Goal: Task Accomplishment & Management: Complete application form

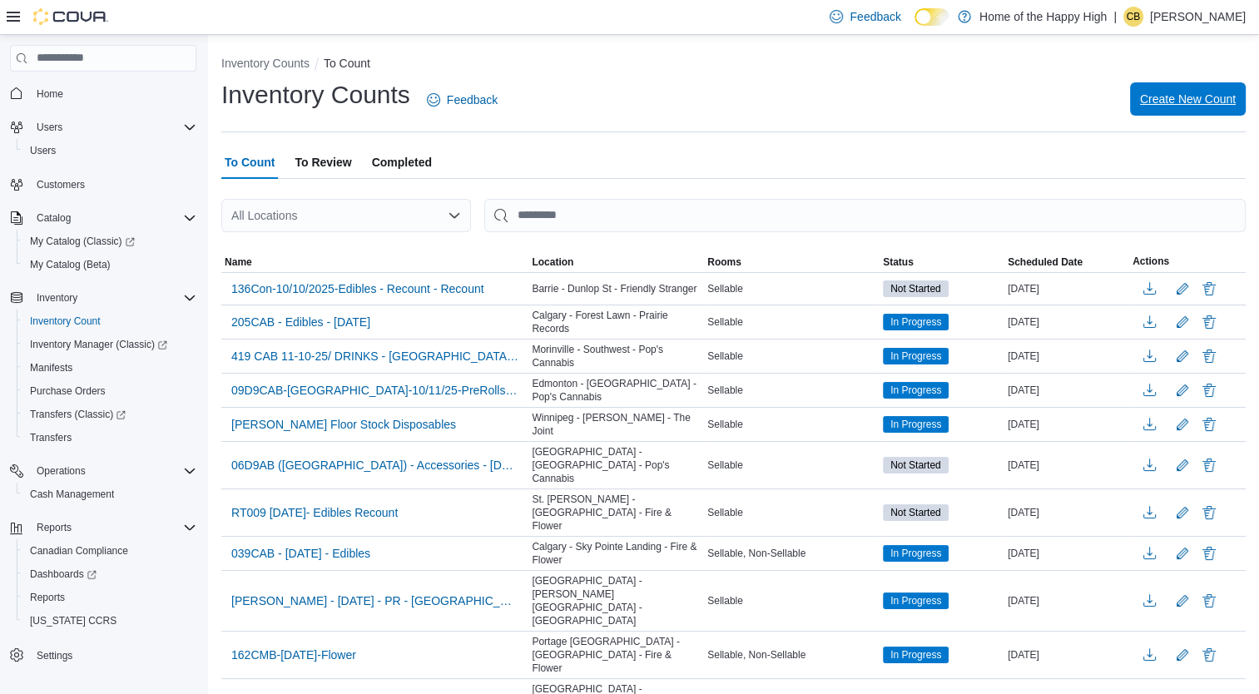
click at [1215, 95] on span "Create New Count" at bounding box center [1188, 99] width 96 height 17
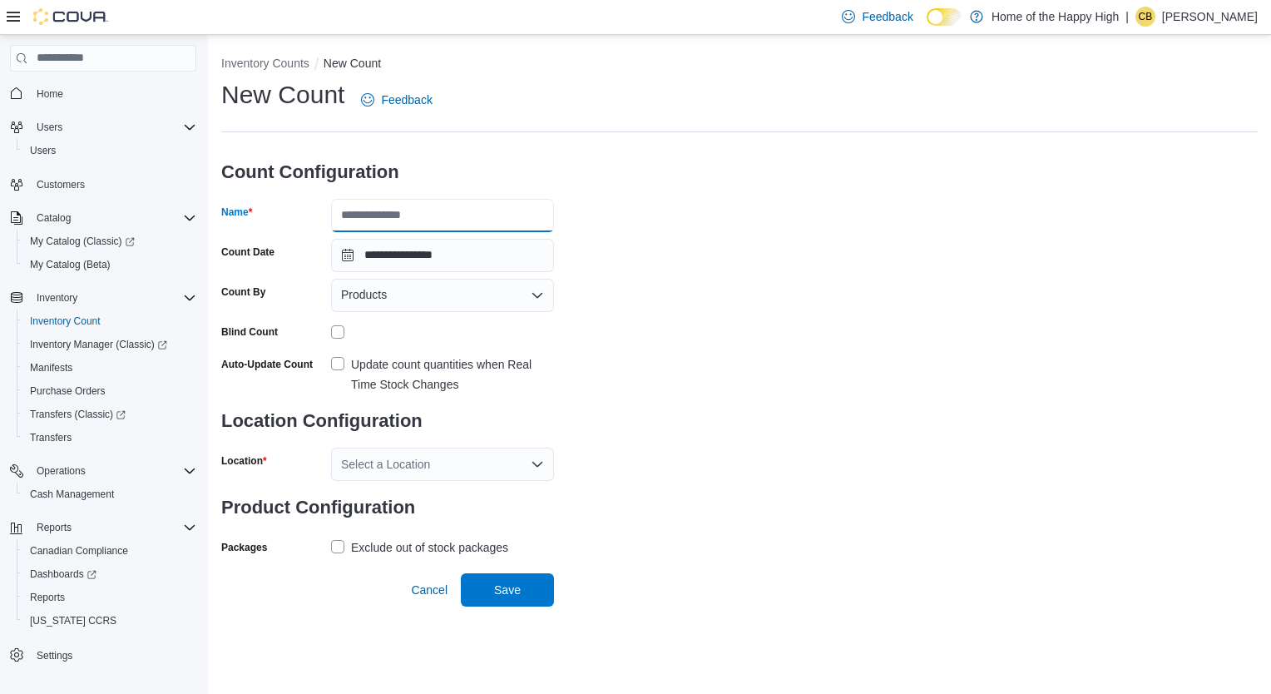
drag, startPoint x: 428, startPoint y: 218, endPoint x: 464, endPoint y: 195, distance: 42.7
click at [429, 216] on input "Name" at bounding box center [442, 215] width 223 height 33
type input "*"
type input "**********"
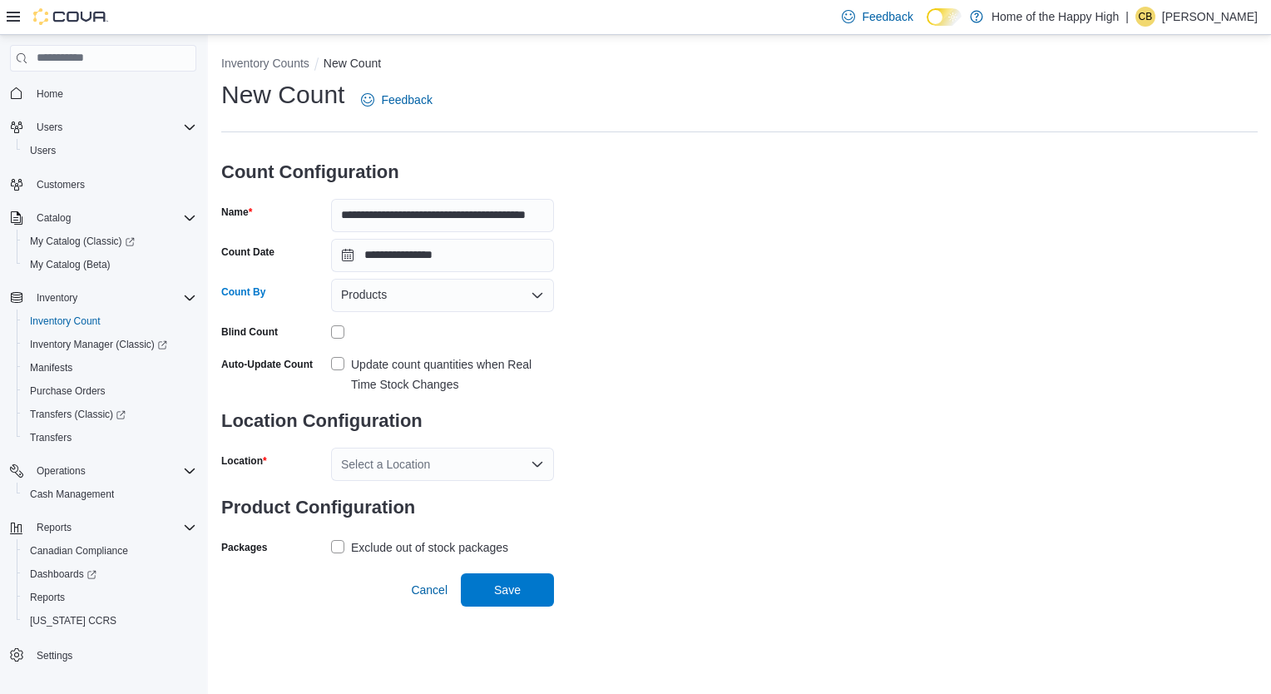
scroll to position [0, 0]
click at [440, 307] on div "Products" at bounding box center [442, 295] width 223 height 33
click at [398, 339] on span "Classifications" at bounding box center [452, 347] width 183 height 17
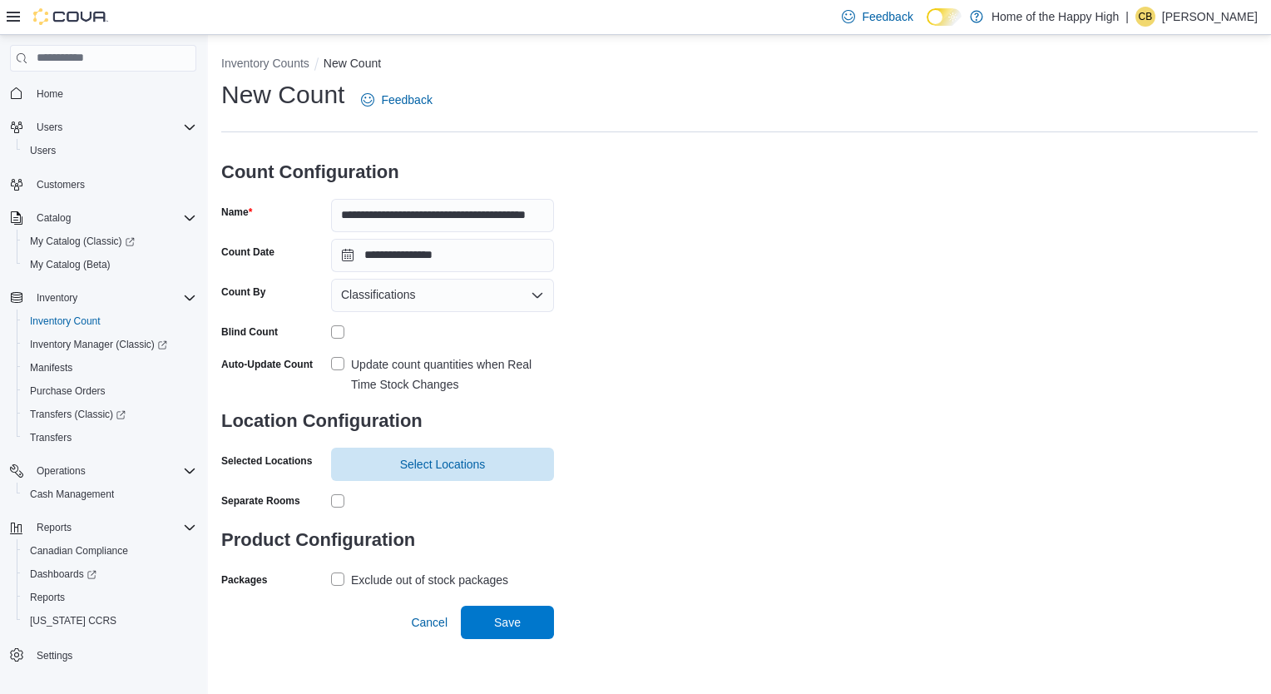
click at [339, 357] on label "Update count quantities when Real Time Stock Changes" at bounding box center [442, 374] width 223 height 40
click at [458, 471] on span "Select Locations" at bounding box center [442, 463] width 203 height 33
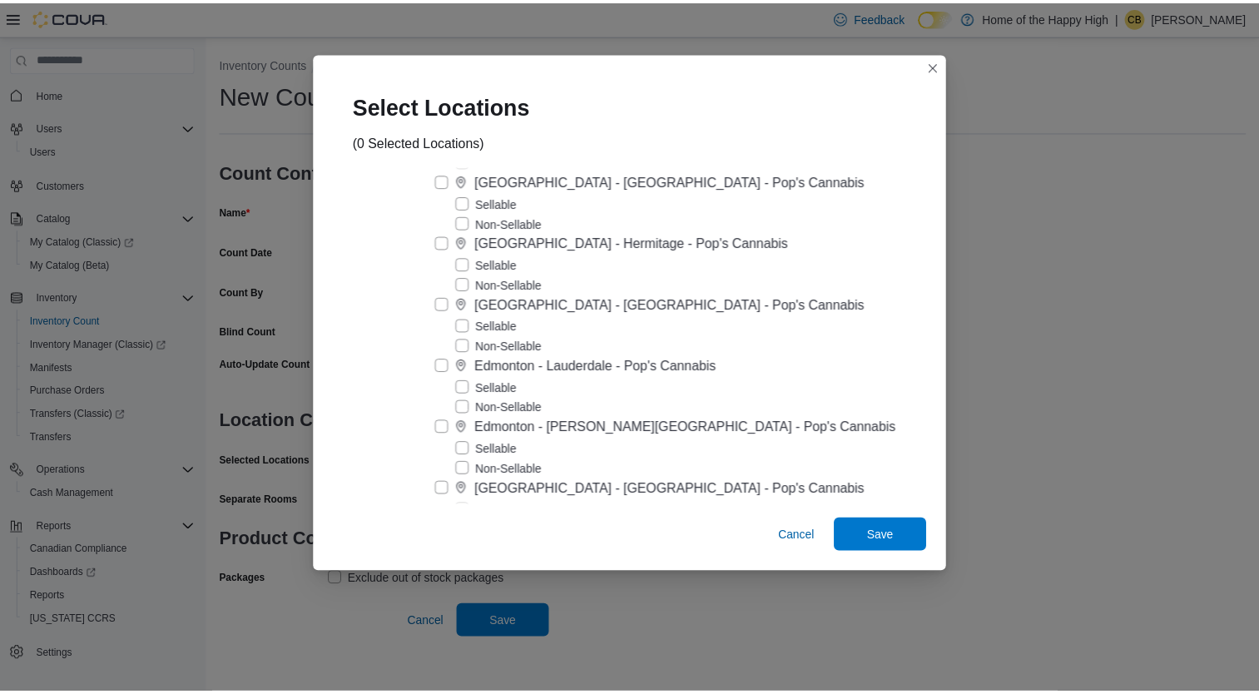
scroll to position [6157, 0]
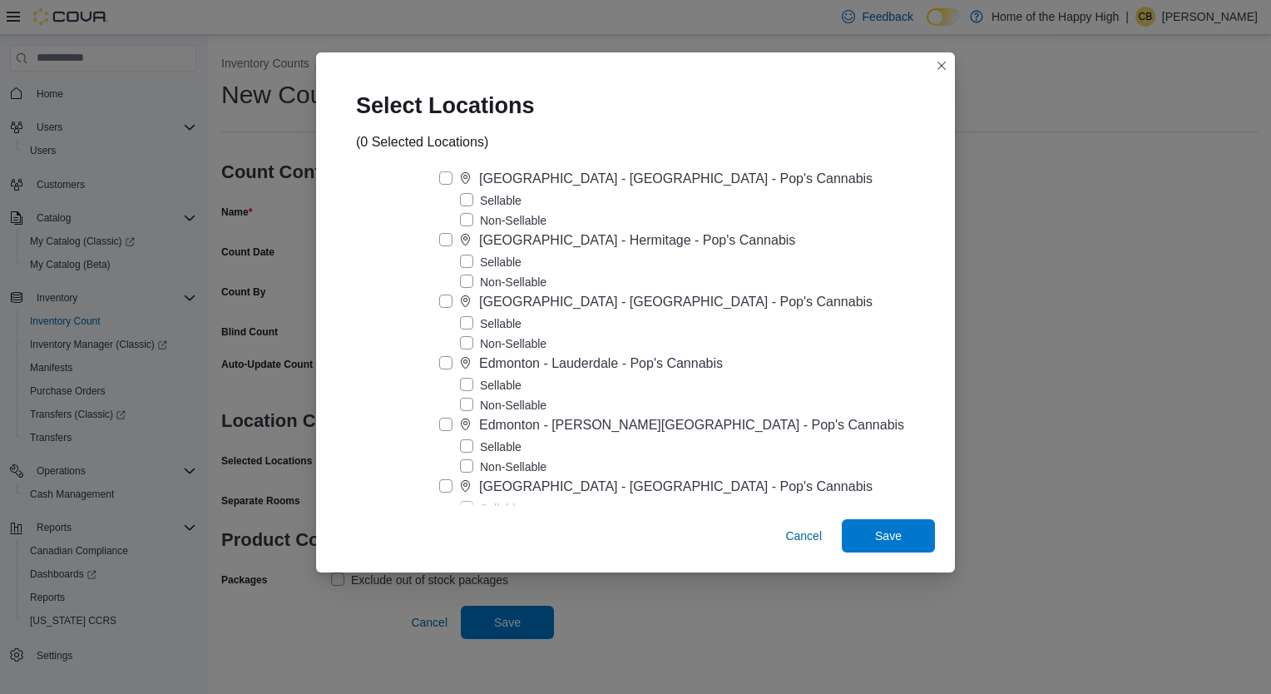
click at [493, 415] on label "Edmonton - [PERSON_NAME][GEOGRAPHIC_DATA] - Pop's Cannabis" at bounding box center [671, 425] width 465 height 20
click at [875, 536] on span "Save" at bounding box center [888, 535] width 27 height 17
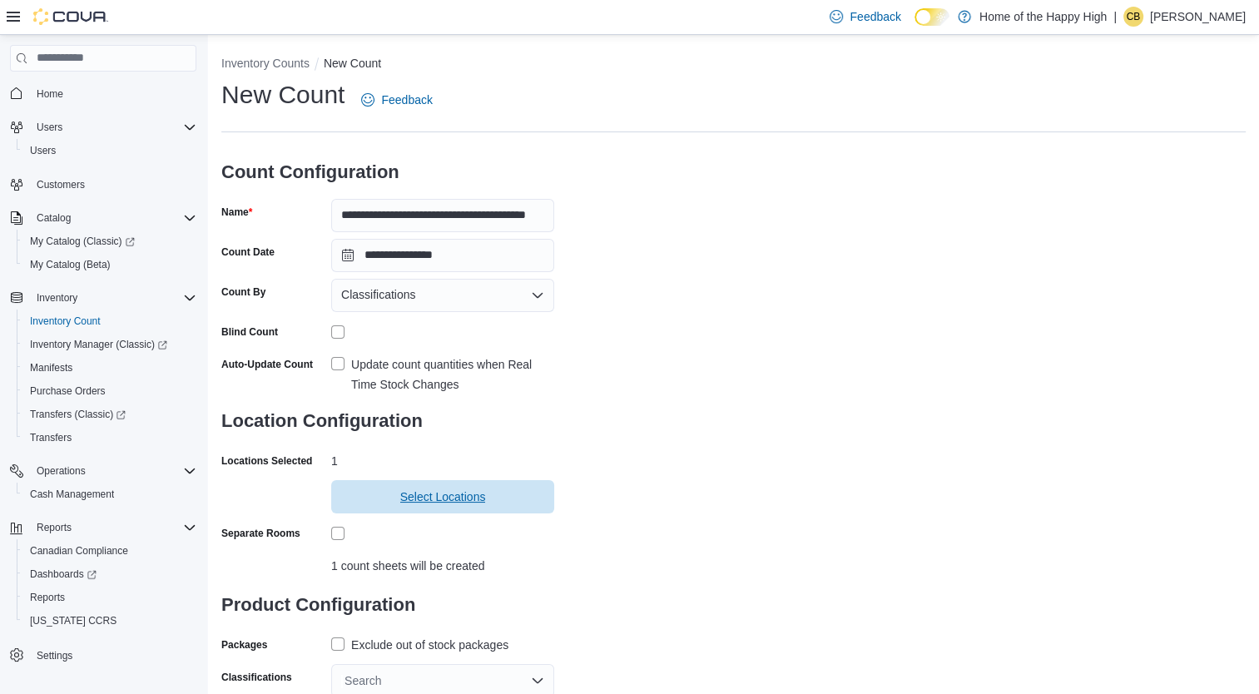
scroll to position [49, 0]
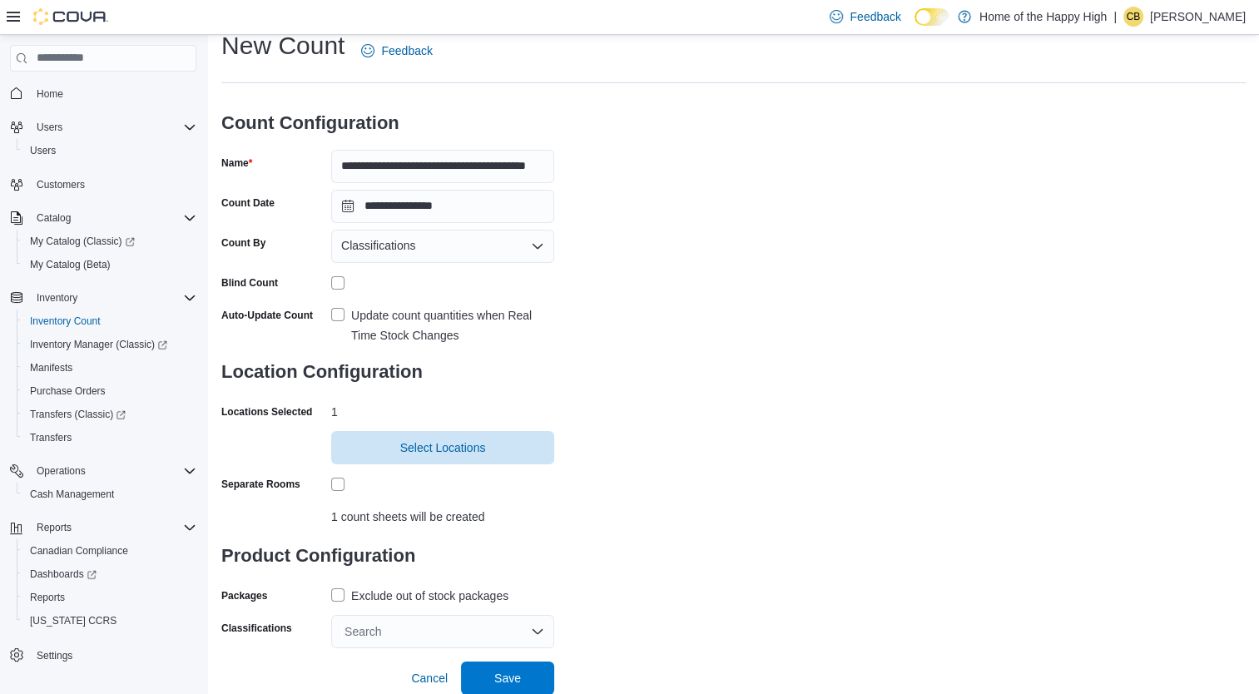
click at [339, 597] on label "Exclude out of stock packages" at bounding box center [419, 596] width 177 height 20
click at [362, 632] on div "Search" at bounding box center [442, 631] width 223 height 33
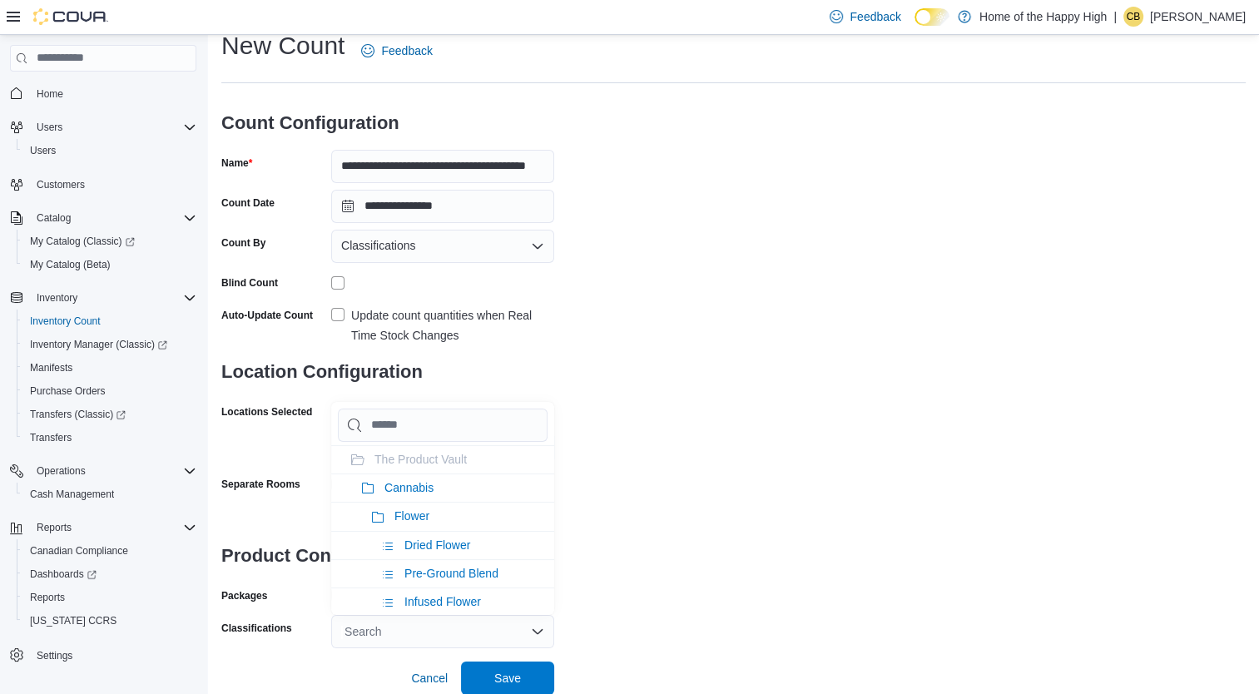
type input "*"
type input "**"
type input "***"
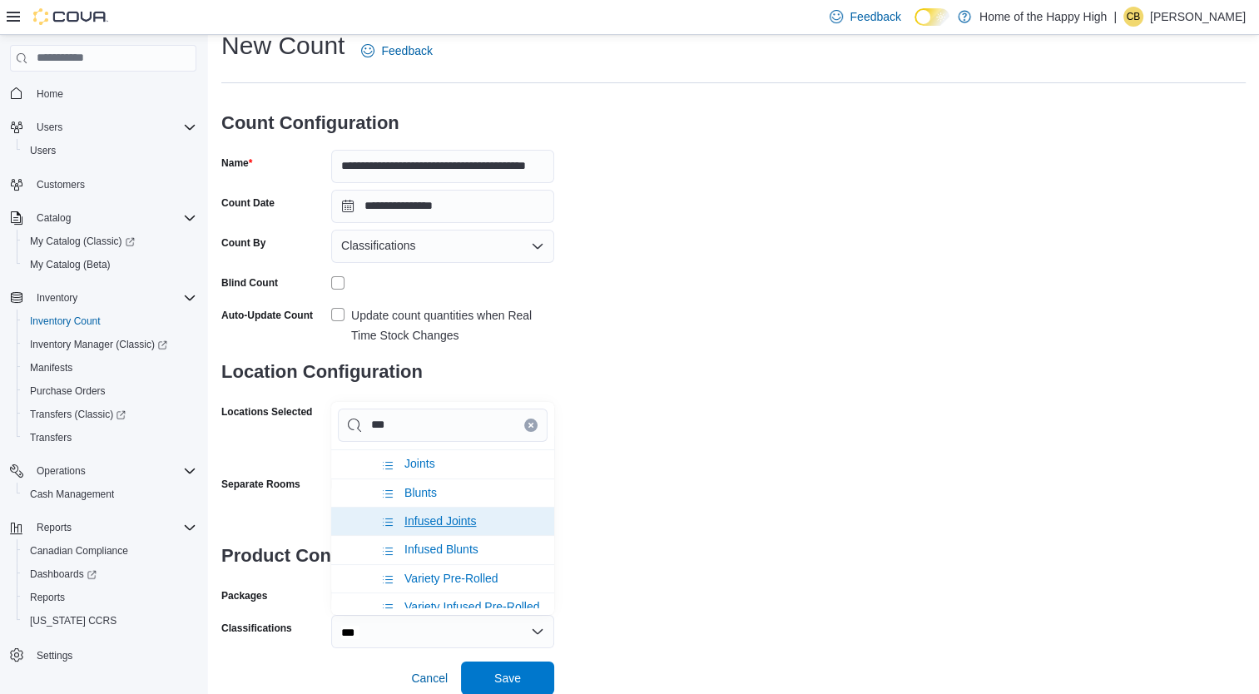
scroll to position [83, 0]
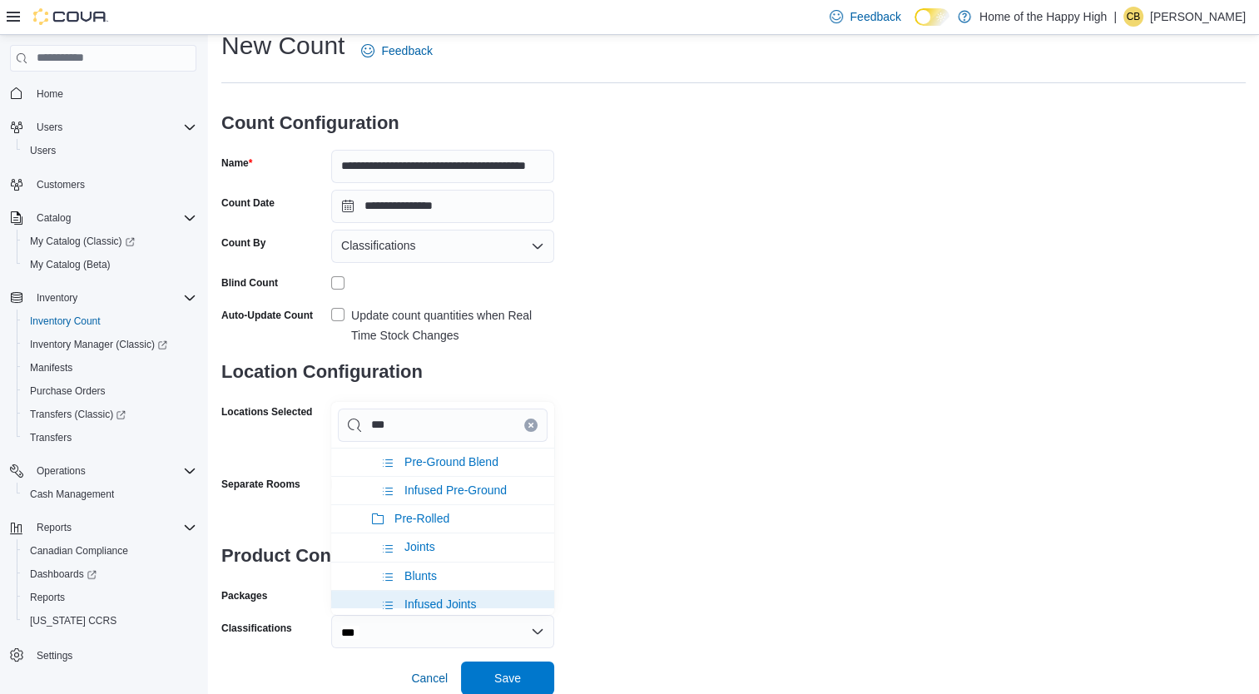
type input "***"
click at [429, 512] on span "Pre-Rolled" at bounding box center [421, 518] width 55 height 13
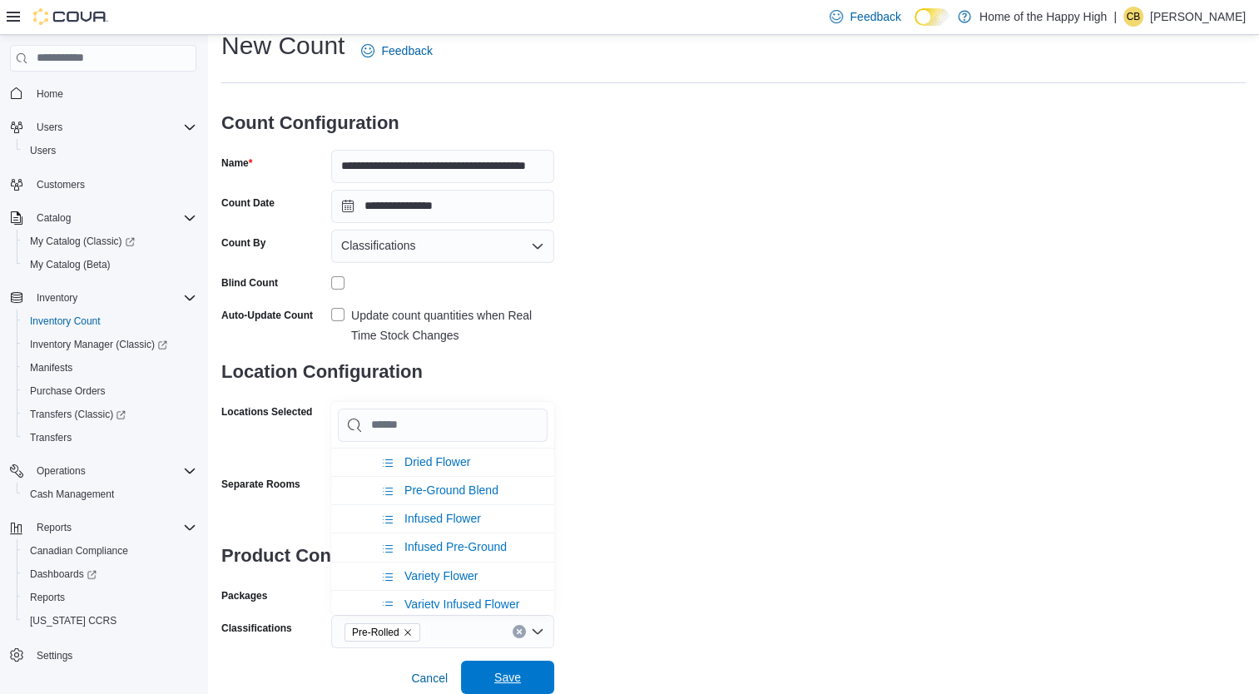
click at [496, 674] on span "Save" at bounding box center [507, 677] width 27 height 17
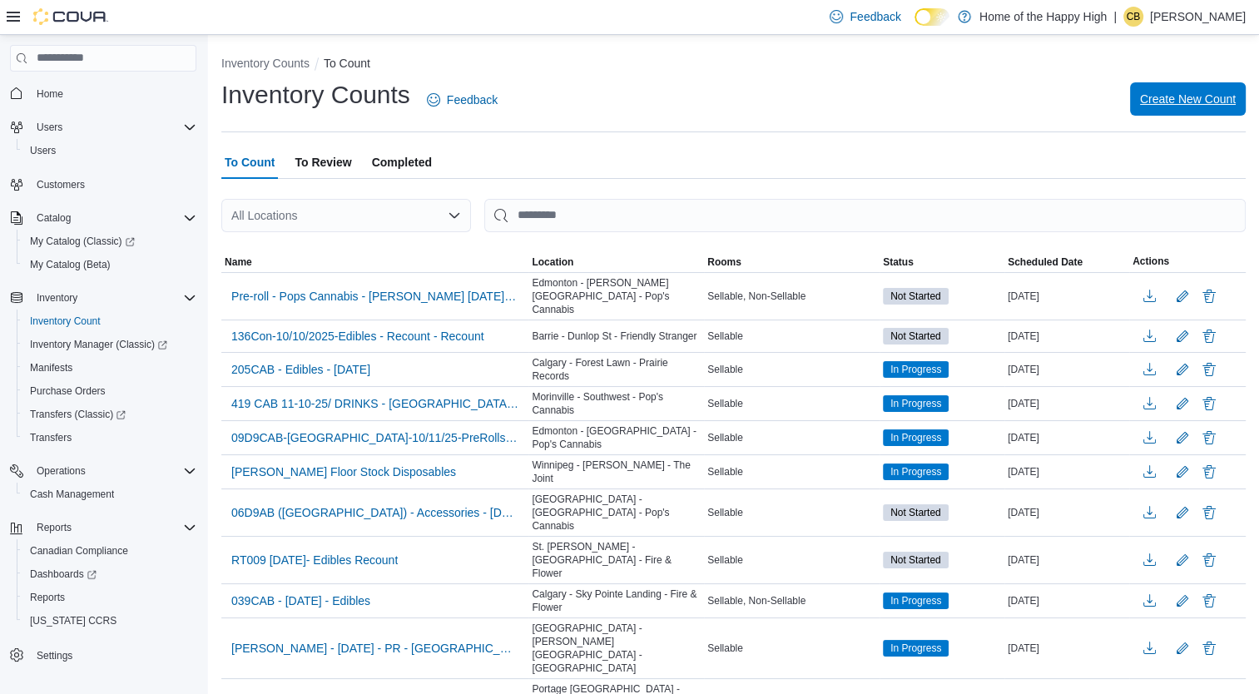
click at [1220, 94] on span "Create New Count" at bounding box center [1188, 99] width 96 height 17
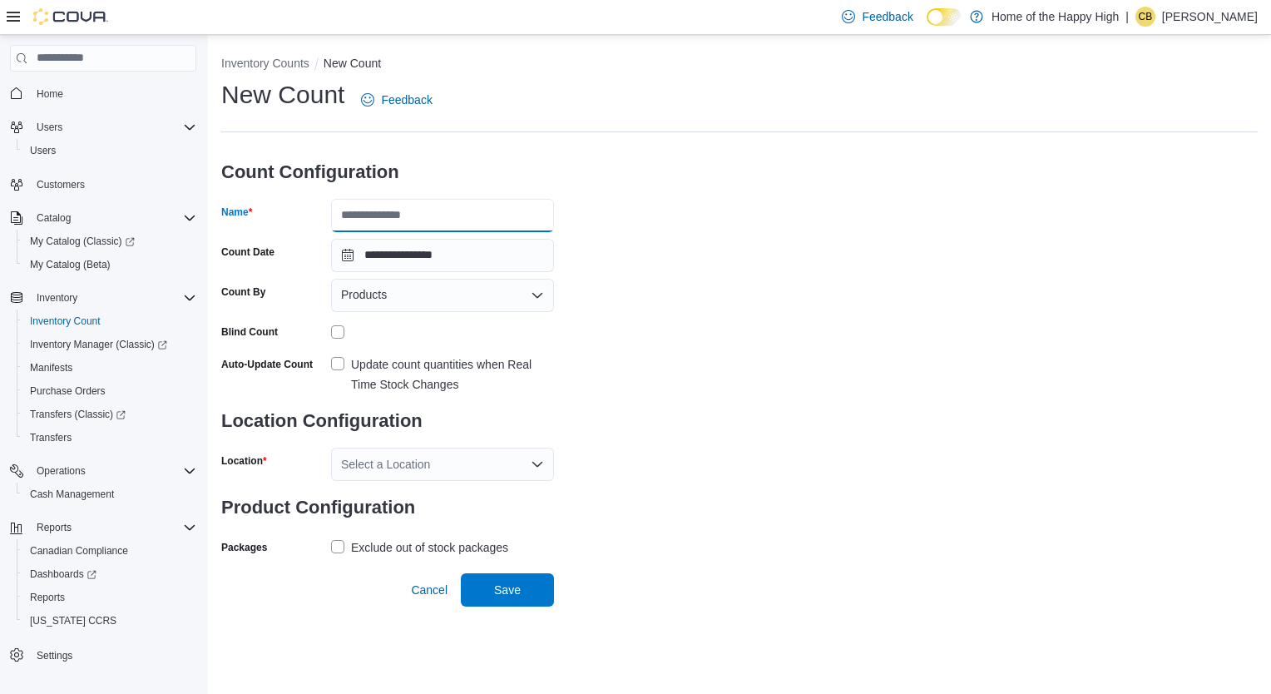
click at [473, 215] on input "Name" at bounding box center [442, 215] width 223 height 33
type input "**********"
click at [411, 303] on div "Products" at bounding box center [442, 295] width 223 height 33
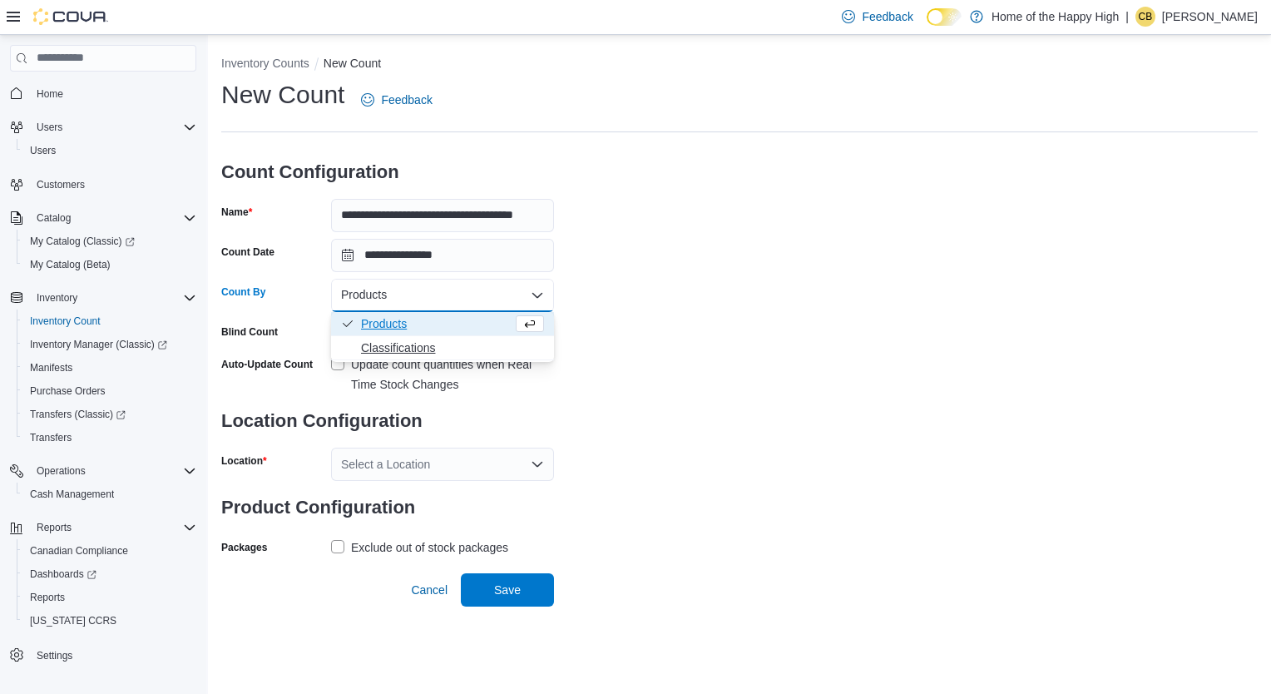
click at [388, 344] on span "Classifications" at bounding box center [452, 347] width 183 height 17
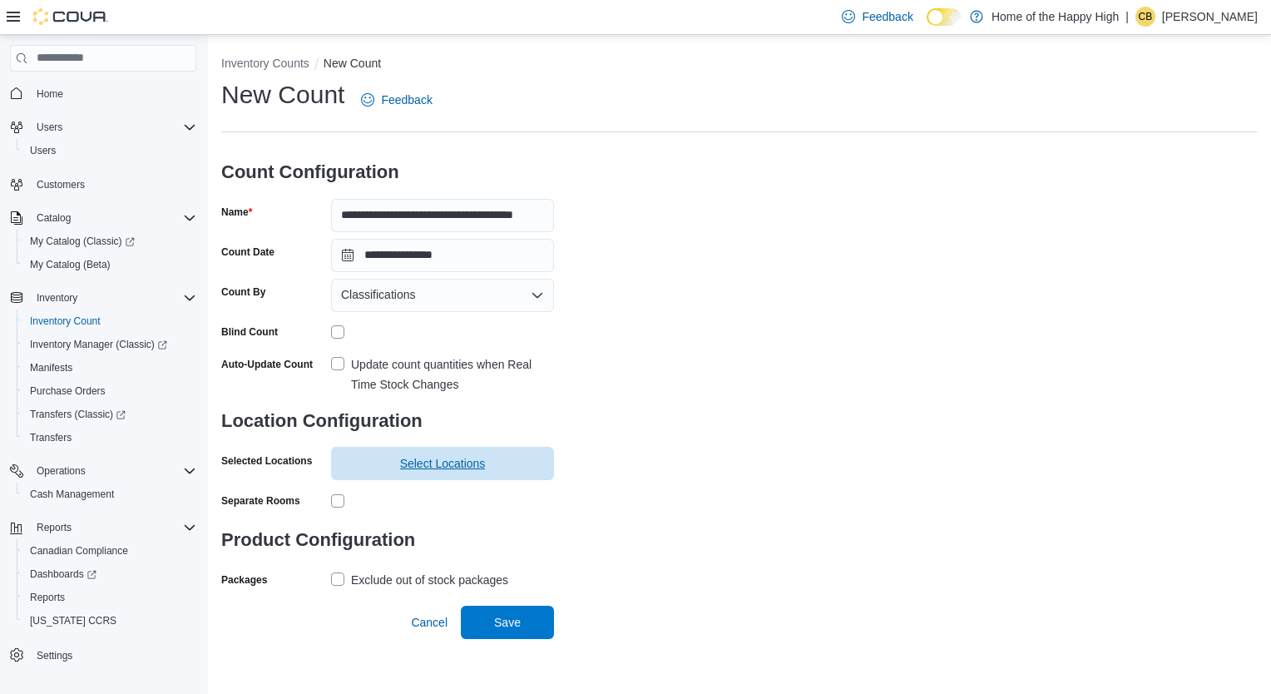
drag, startPoint x: 343, startPoint y: 363, endPoint x: 426, endPoint y: 471, distance: 136.5
click at [346, 369] on label "Update count quantities when Real Time Stock Changes" at bounding box center [442, 374] width 223 height 40
click at [430, 470] on span "Select Locations" at bounding box center [443, 463] width 86 height 17
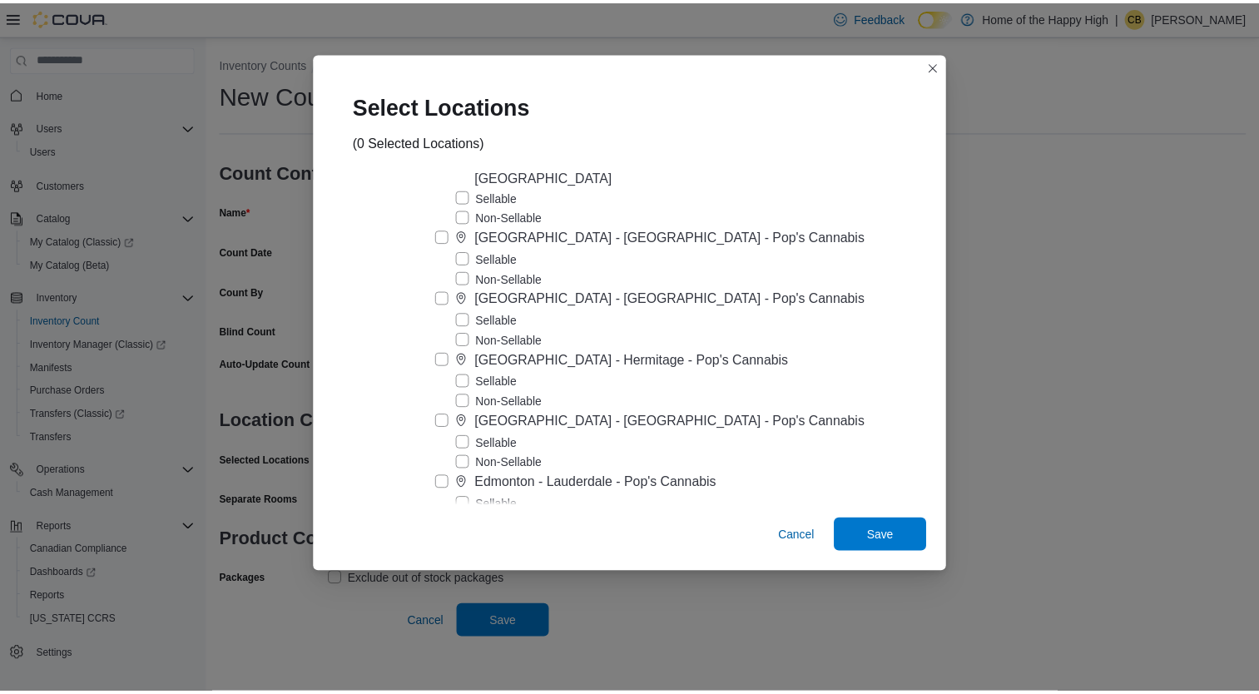
scroll to position [6073, 0]
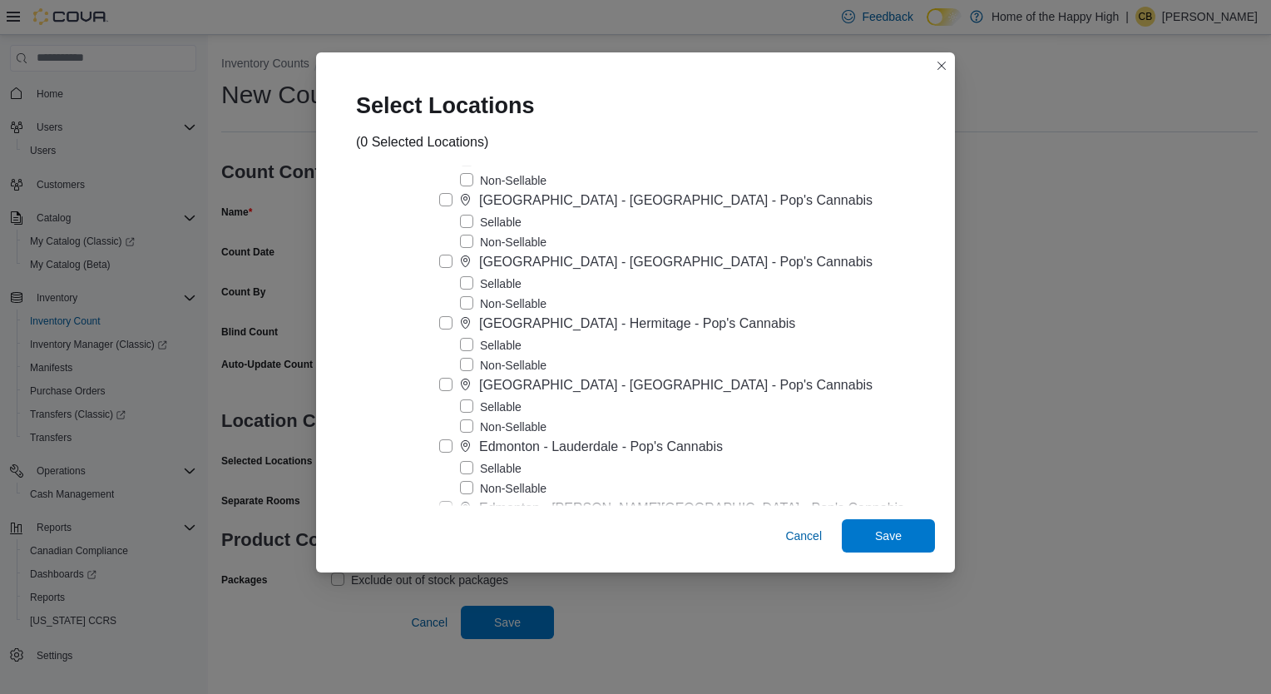
drag, startPoint x: 496, startPoint y: 470, endPoint x: 632, endPoint y: 503, distance: 140.4
click at [497, 498] on label "Edmonton - [PERSON_NAME][GEOGRAPHIC_DATA] - Pop's Cannabis" at bounding box center [671, 508] width 465 height 20
drag, startPoint x: 845, startPoint y: 534, endPoint x: 825, endPoint y: 539, distance: 20.6
click at [875, 534] on span "Save" at bounding box center [888, 535] width 27 height 17
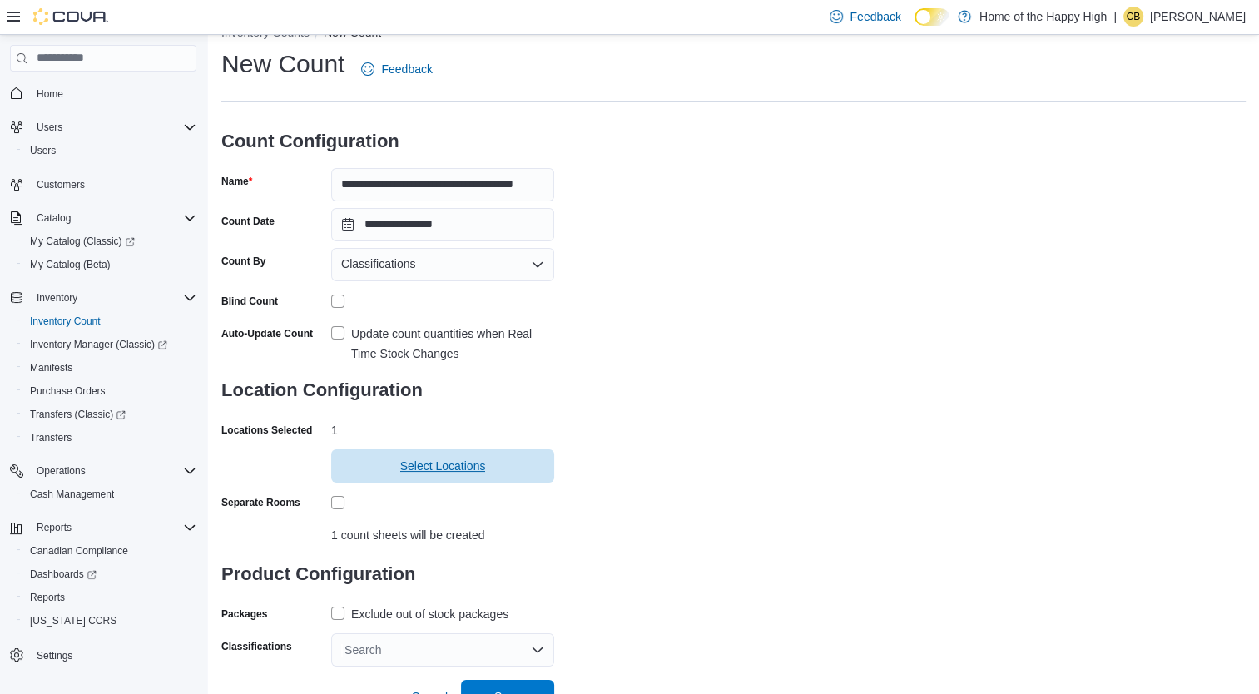
scroll to position [49, 0]
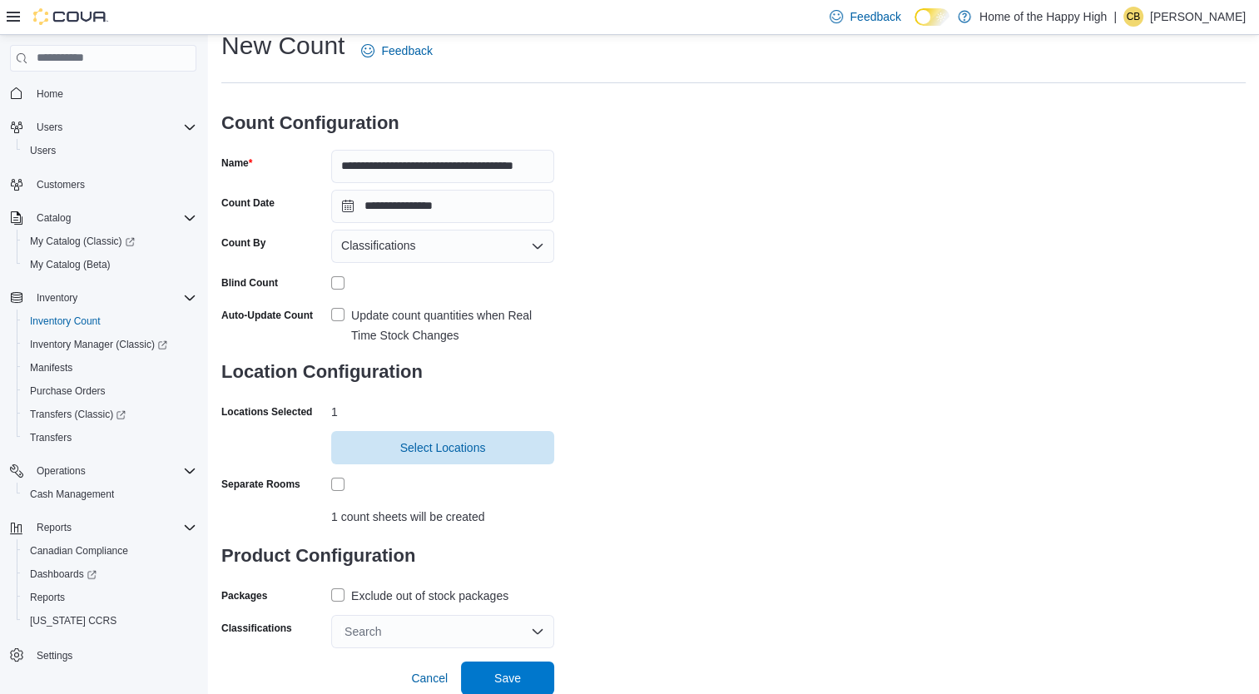
click at [342, 597] on label "Exclude out of stock packages" at bounding box center [419, 596] width 177 height 20
click at [433, 636] on div "Search" at bounding box center [442, 631] width 223 height 33
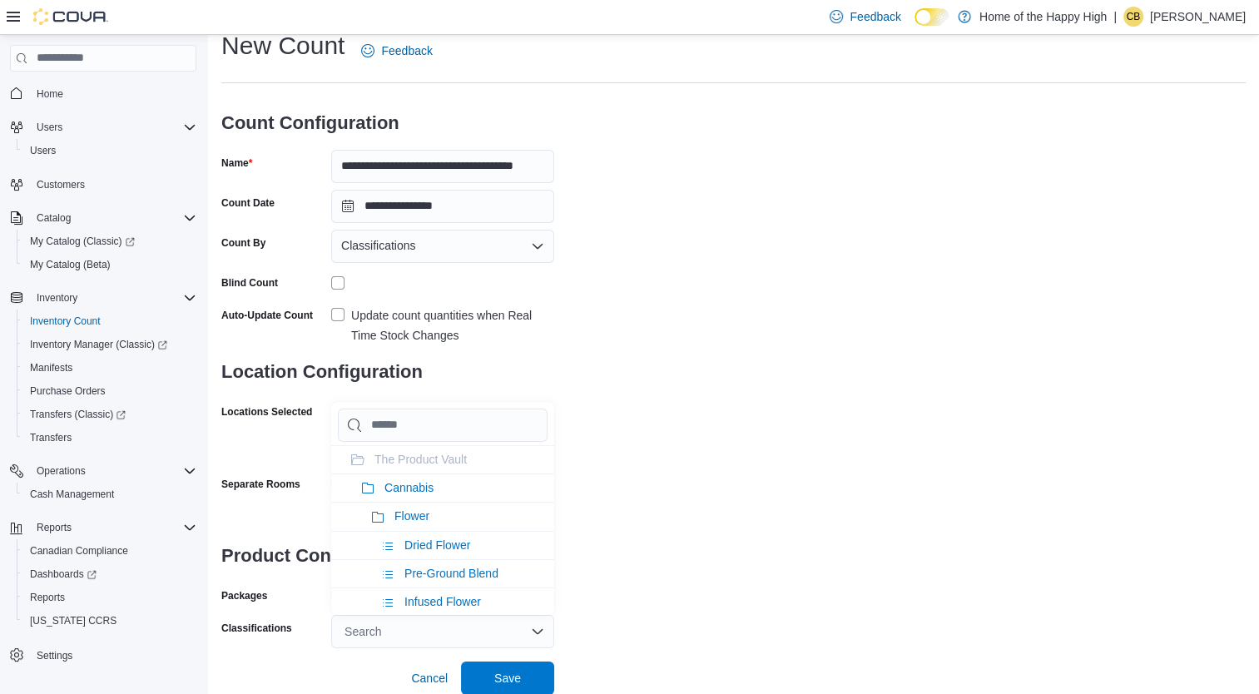
type input "*"
type input "**"
type input "***"
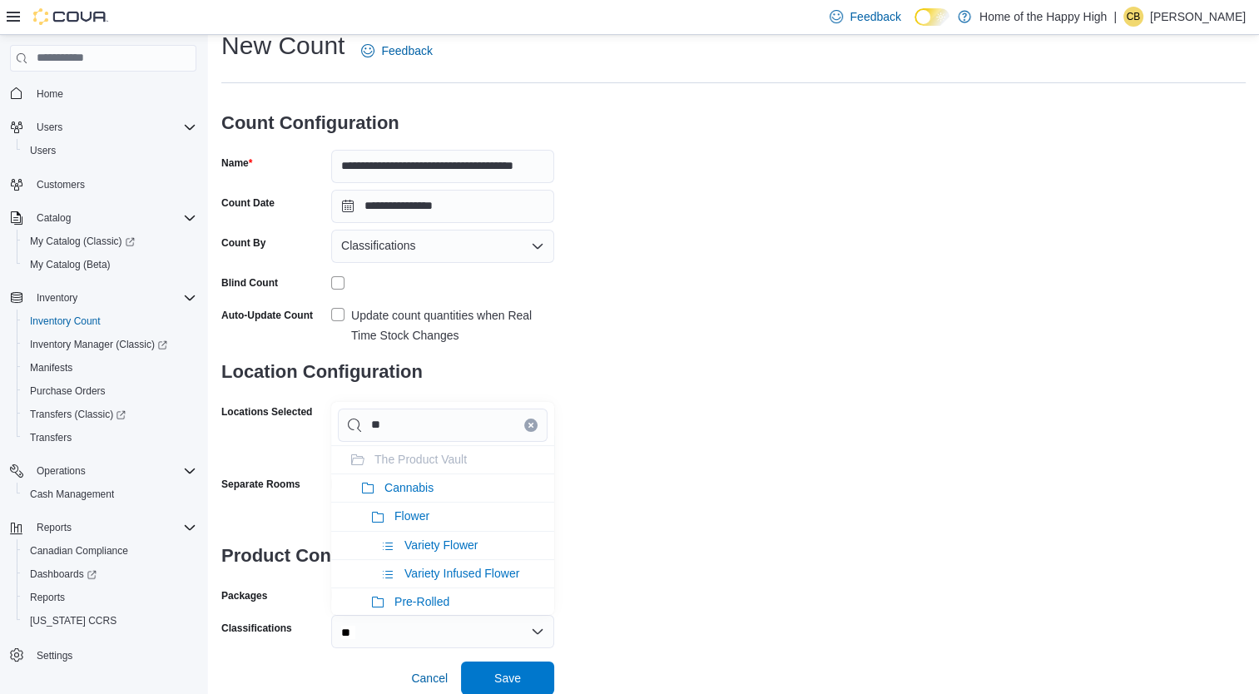
type input "***"
type input "****"
click at [432, 523] on li "Vapes" at bounding box center [442, 516] width 223 height 28
click at [522, 686] on span "Save" at bounding box center [507, 677] width 73 height 33
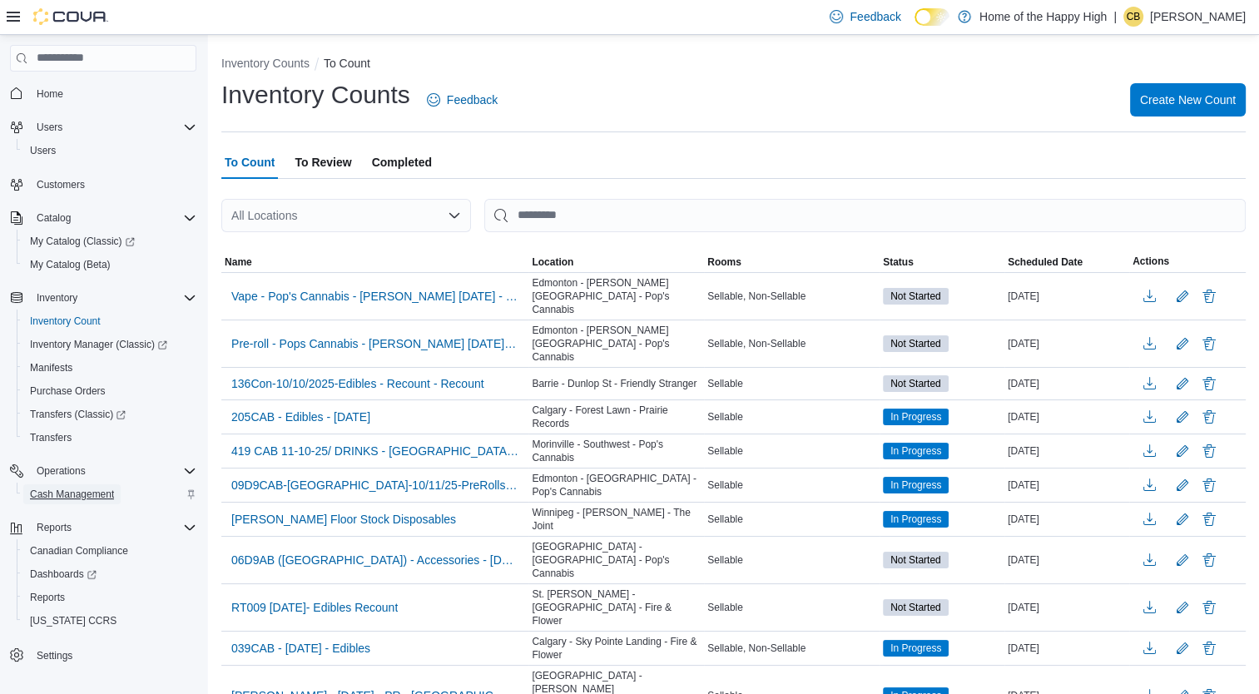
click at [97, 489] on span "Cash Management" at bounding box center [72, 494] width 84 height 13
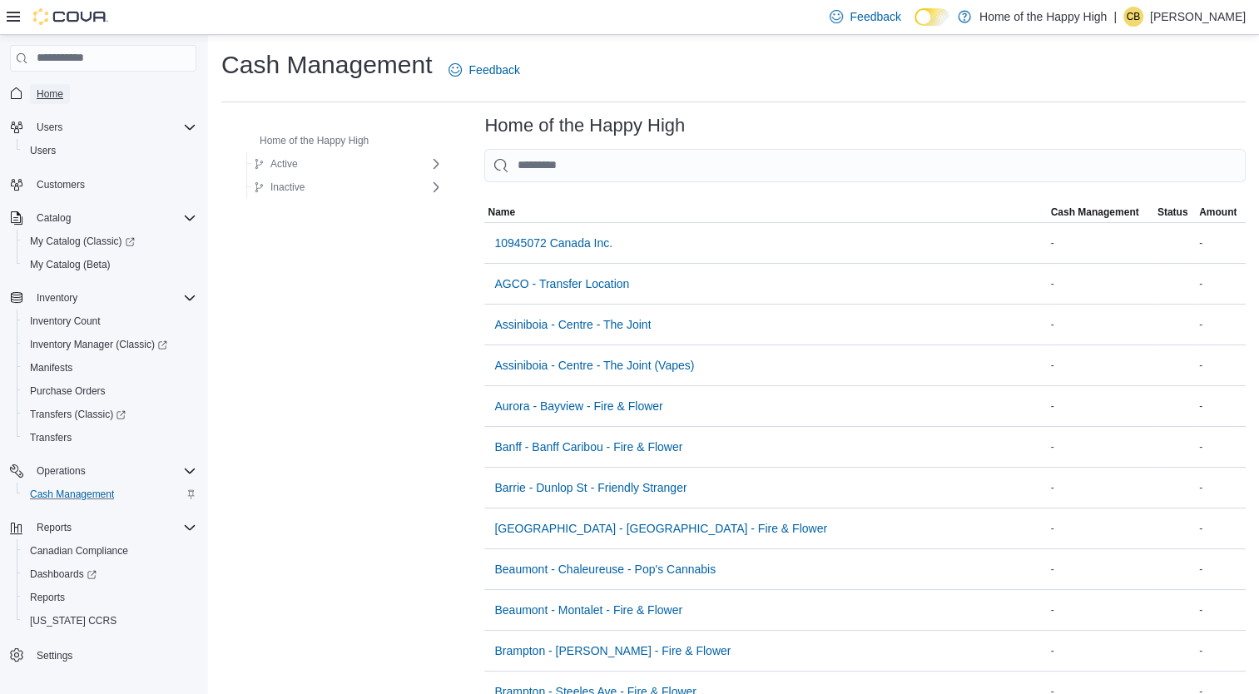
click at [53, 98] on span "Home" at bounding box center [50, 93] width 27 height 13
